Goal: Task Accomplishment & Management: Use online tool/utility

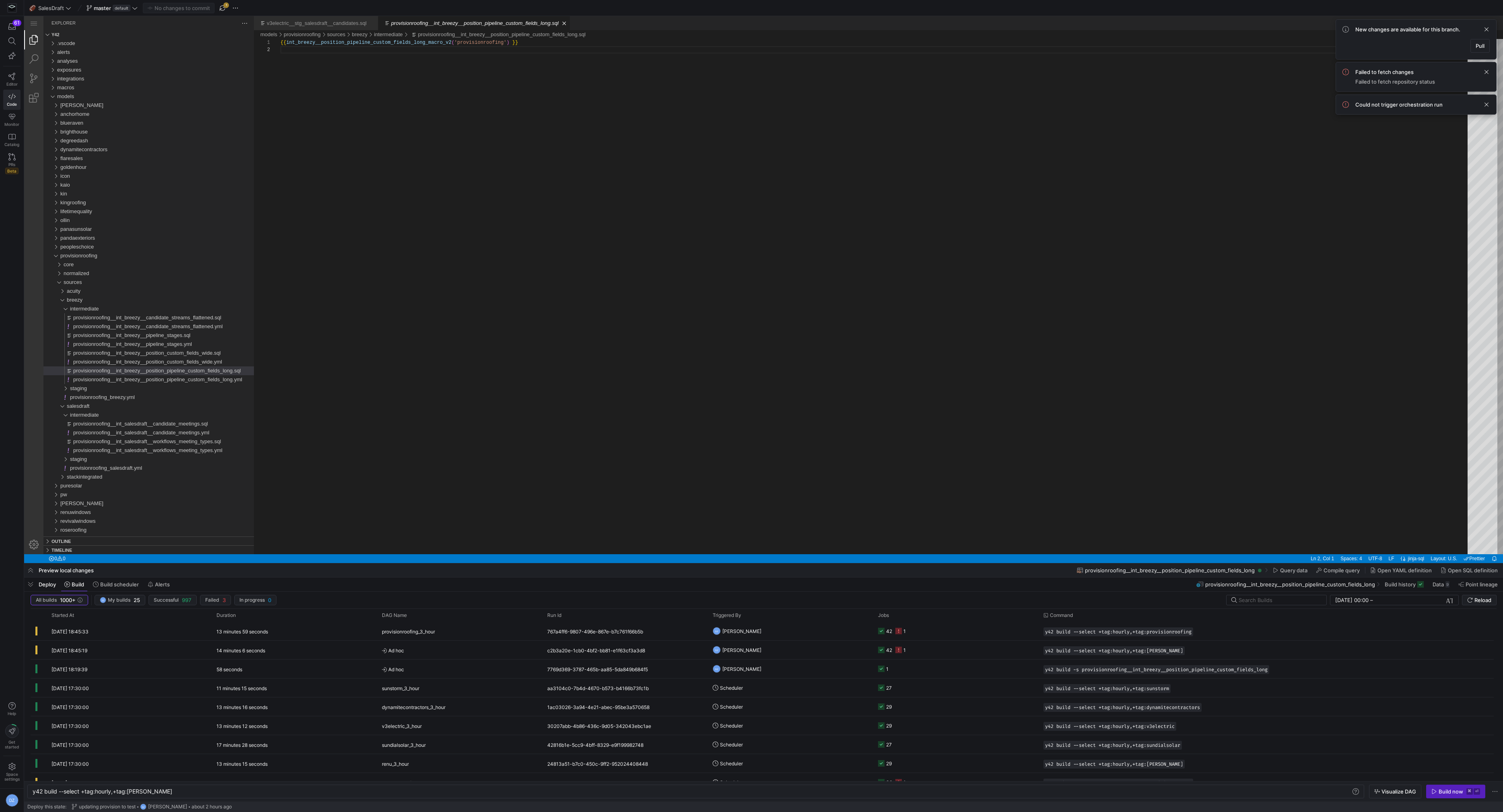
scroll to position [7, 0]
click at [1482, 47] on span "Pull" at bounding box center [1480, 46] width 9 height 6
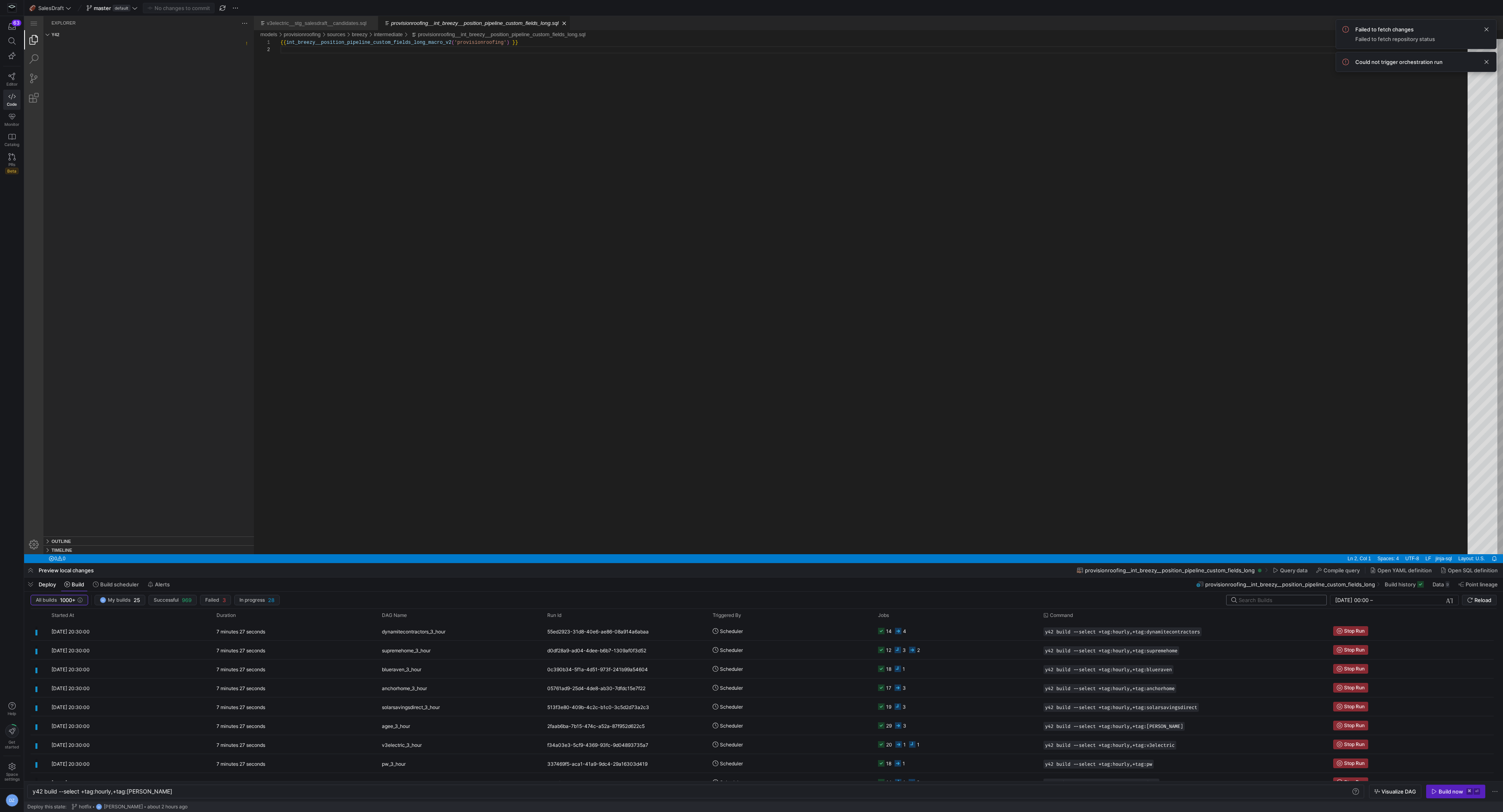
click at [1252, 602] on input "text" at bounding box center [1279, 600] width 81 height 6
type input "[PERSON_NAME]"
click at [1350, 632] on span "Stop Run" at bounding box center [1354, 631] width 20 height 6
click at [1431, 792] on span "button" at bounding box center [1455, 791] width 58 height 13
click at [1320, 600] on span at bounding box center [1317, 600] width 8 height 8
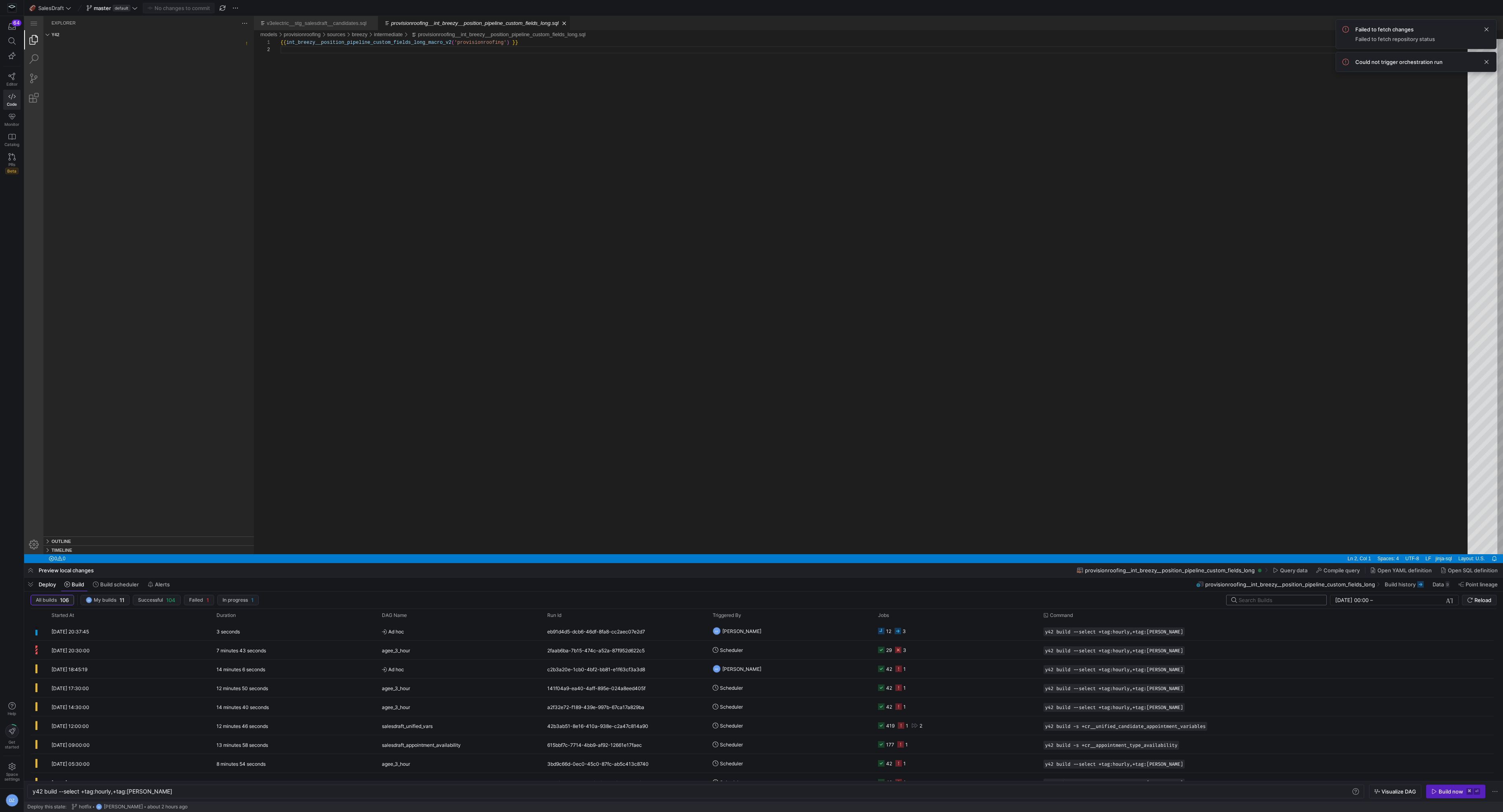
click at [1295, 597] on input "text" at bounding box center [1279, 600] width 81 height 6
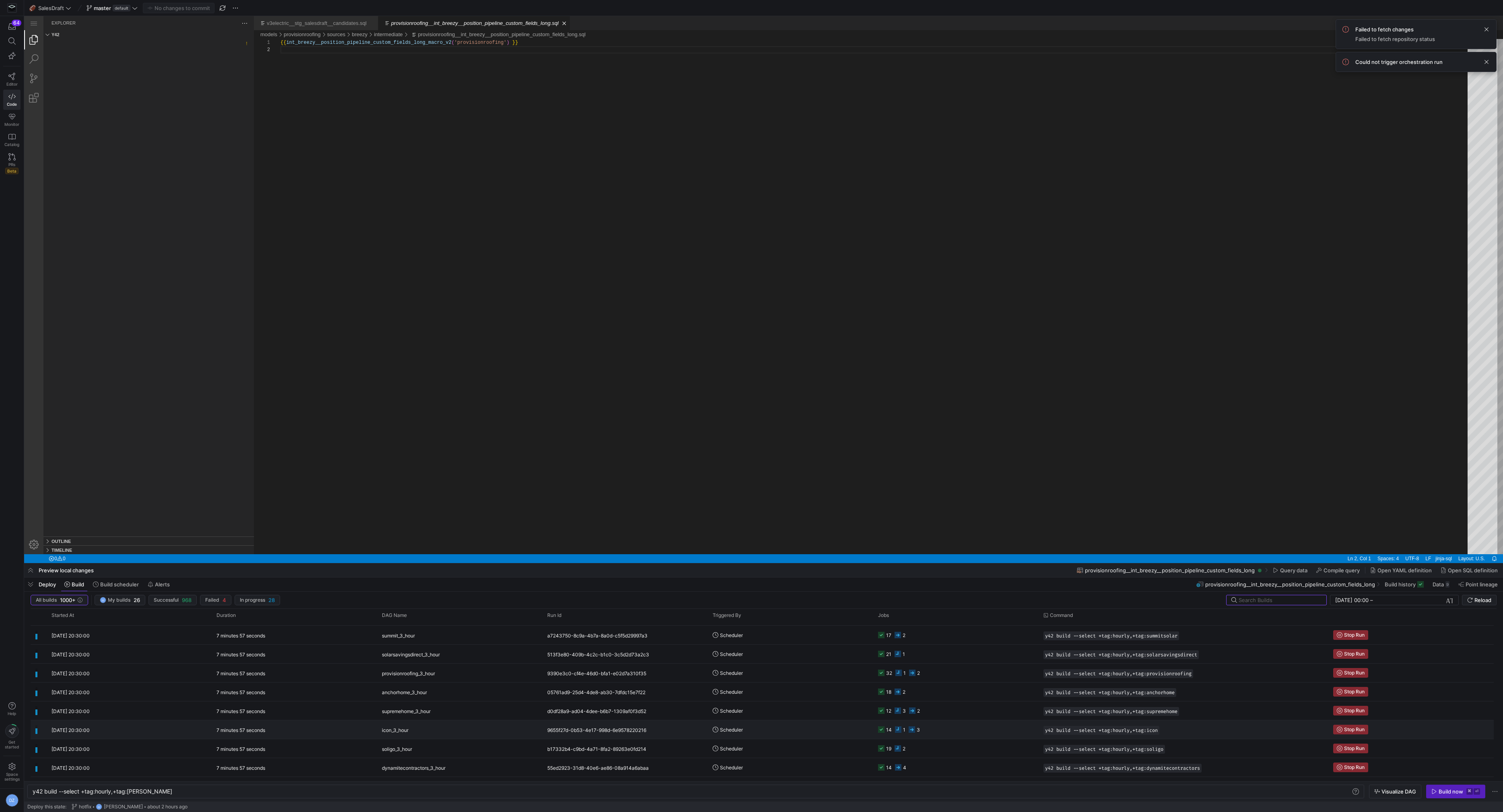
scroll to position [226, 0]
click at [1191, 719] on span "button" at bounding box center [1187, 720] width 8 height 8
click at [156, 792] on div "y42 build --select +tag:hourly,+tag:[PERSON_NAME]" at bounding box center [692, 792] width 1320 height 6
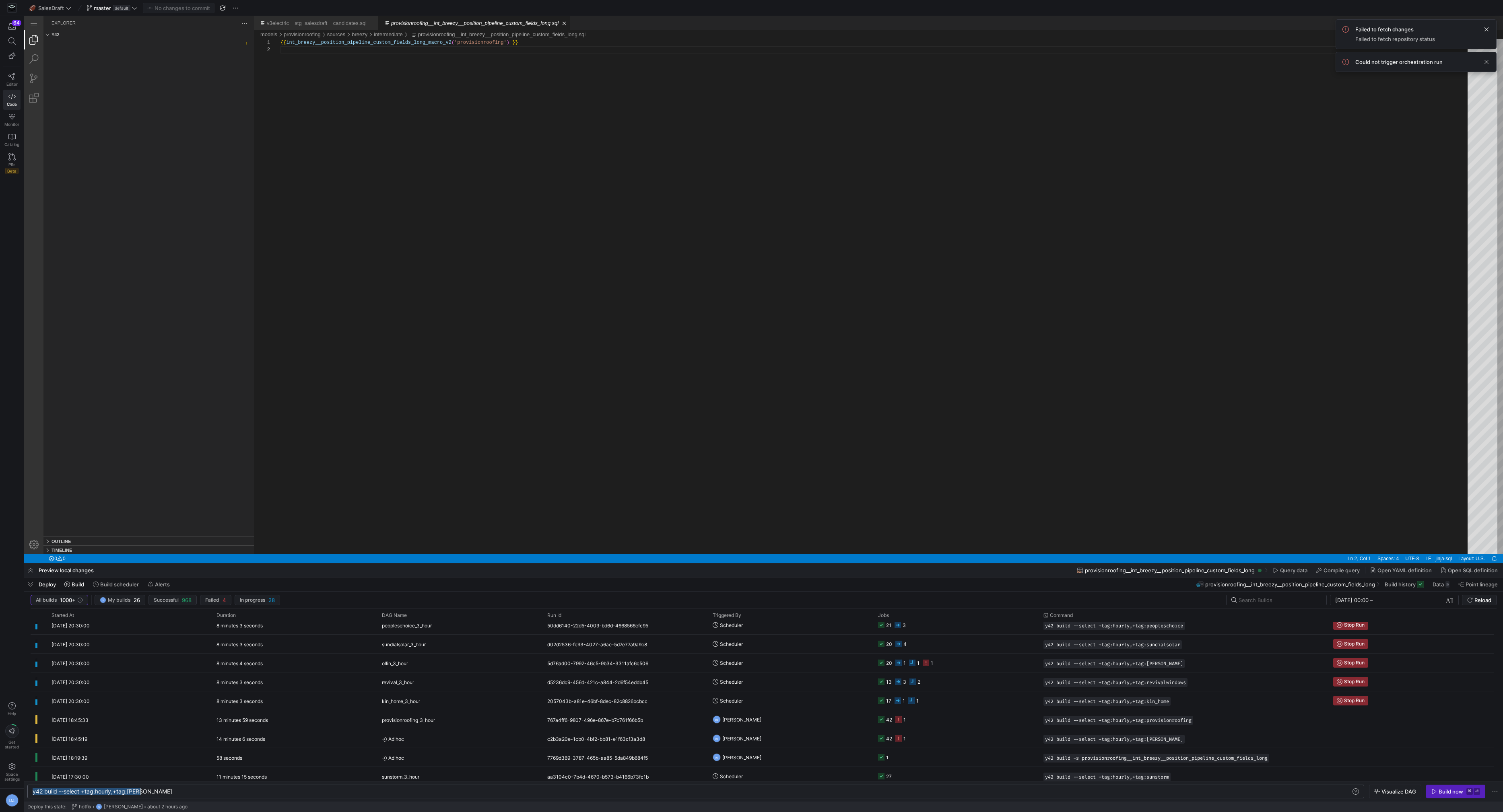
type textarea "y42 build --select +tag:hourly,+tag:provisionroofing"
click at [1449, 795] on span "button" at bounding box center [1455, 791] width 58 height 13
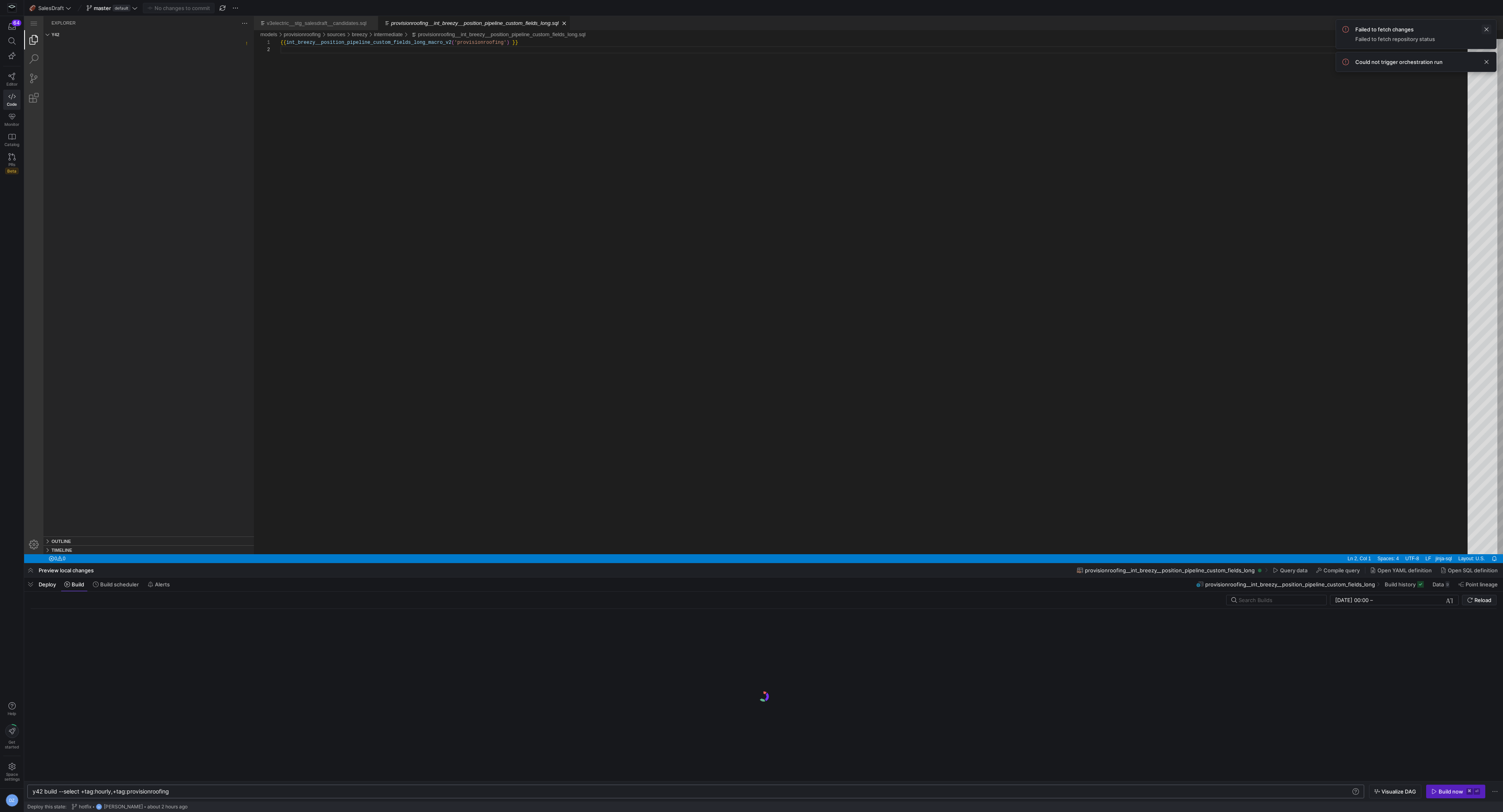
click at [1486, 25] on span at bounding box center [1486, 29] width 10 height 10
click at [1487, 29] on span at bounding box center [1486, 29] width 10 height 10
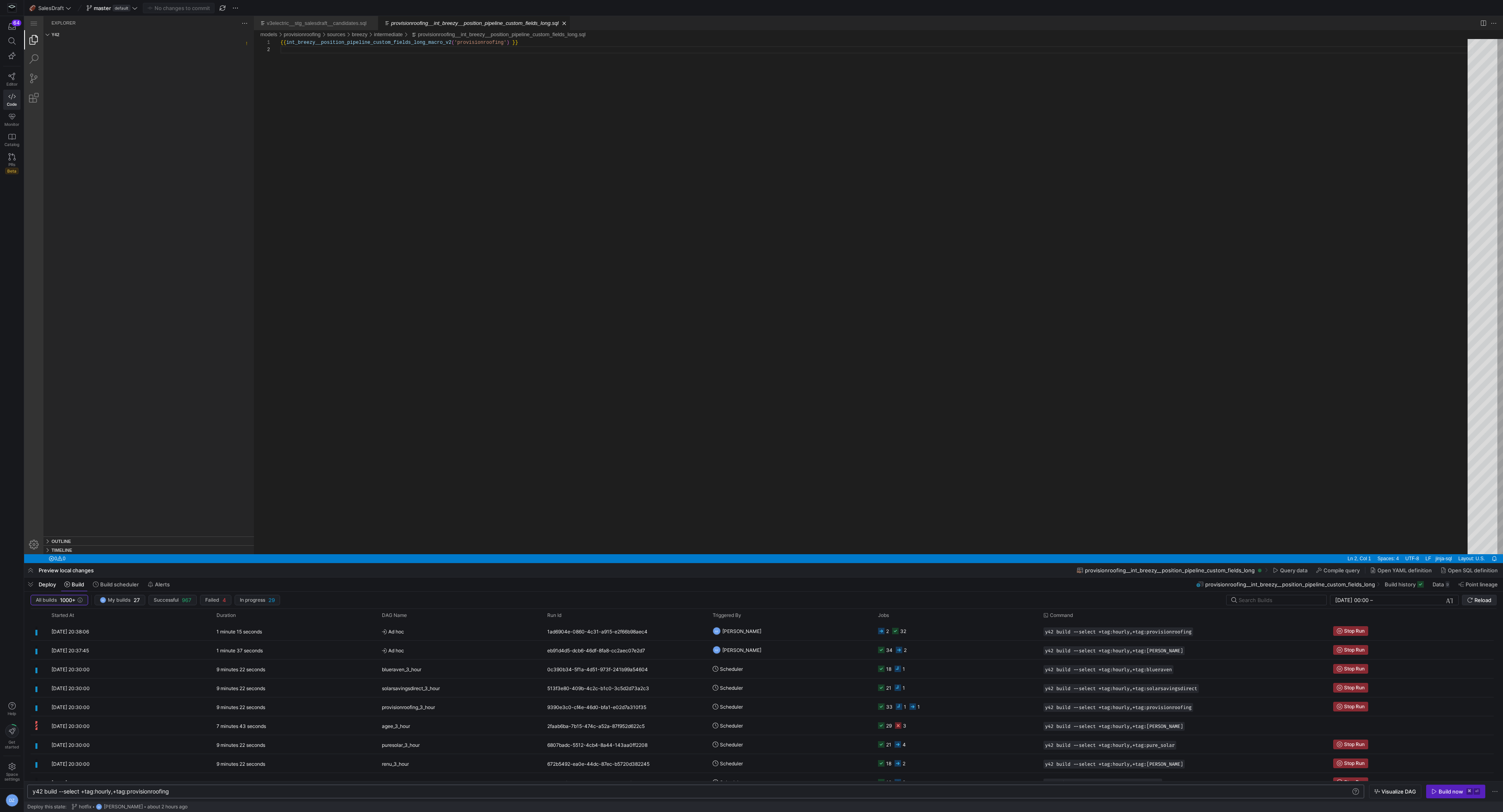
click at [1475, 598] on span "Reload" at bounding box center [1483, 600] width 17 height 6
click at [964, 648] on y42-job-status-cell-renderer "34 2" at bounding box center [956, 650] width 156 height 18
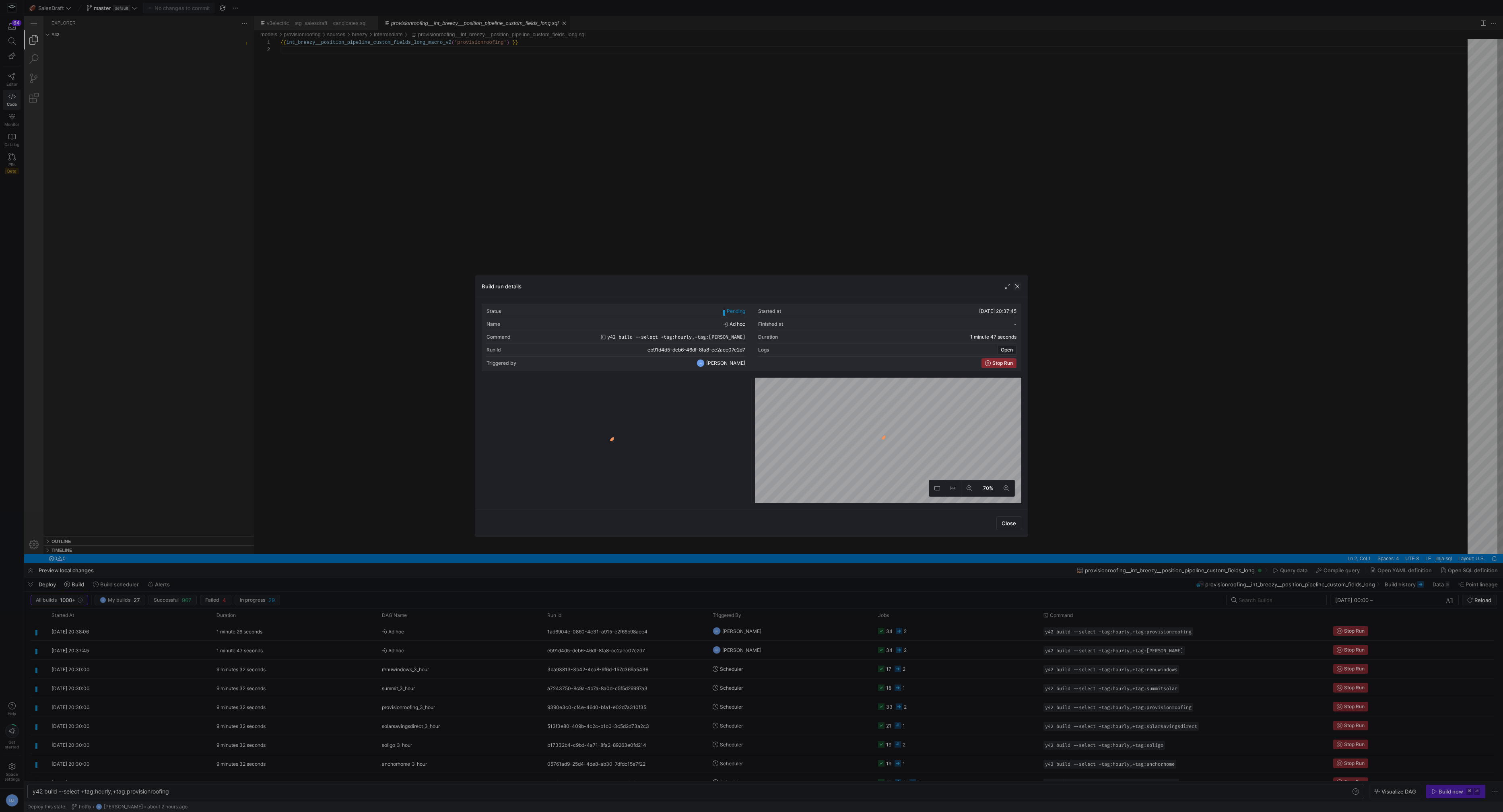
click at [1020, 285] on span "button" at bounding box center [1017, 286] width 8 height 8
